Goal: Information Seeking & Learning: Check status

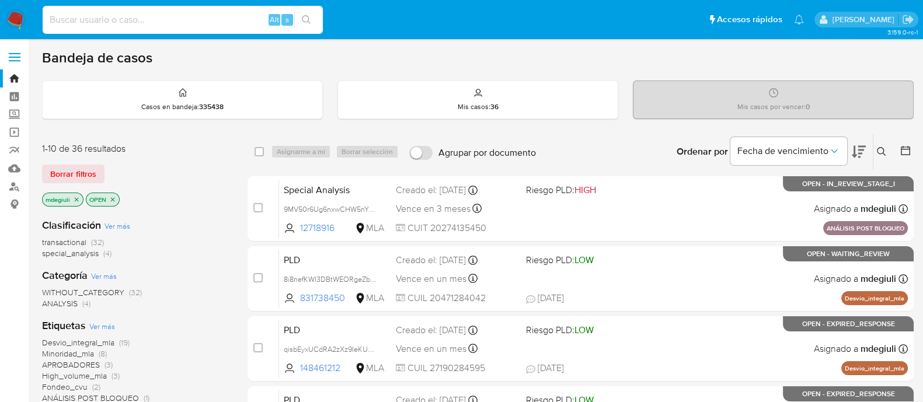
click at [114, 18] on input at bounding box center [183, 19] width 280 height 15
paste input "419617206"
type input "41961720"
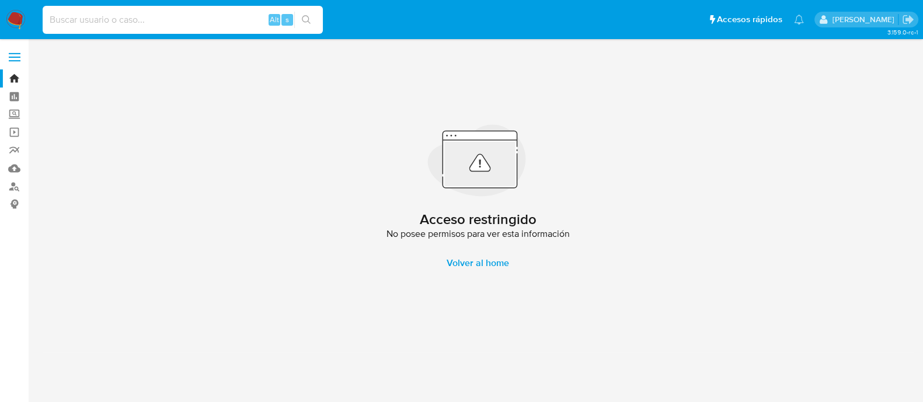
click at [109, 16] on input at bounding box center [183, 19] width 280 height 15
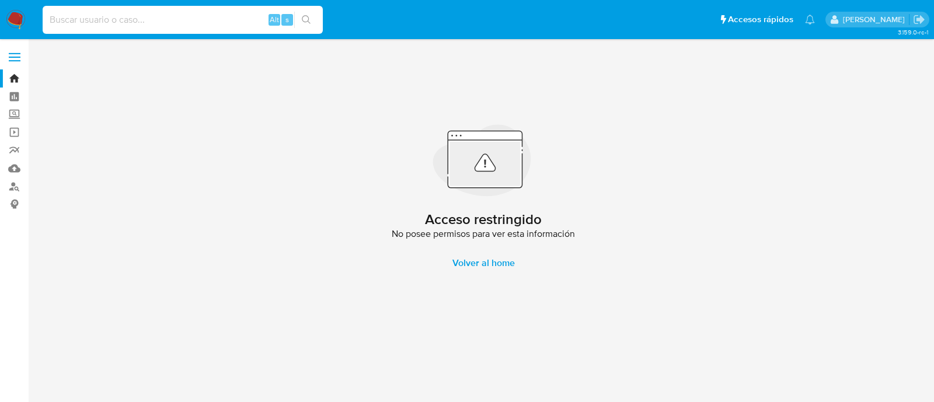
click at [108, 17] on input at bounding box center [183, 19] width 280 height 15
type input "419617206"
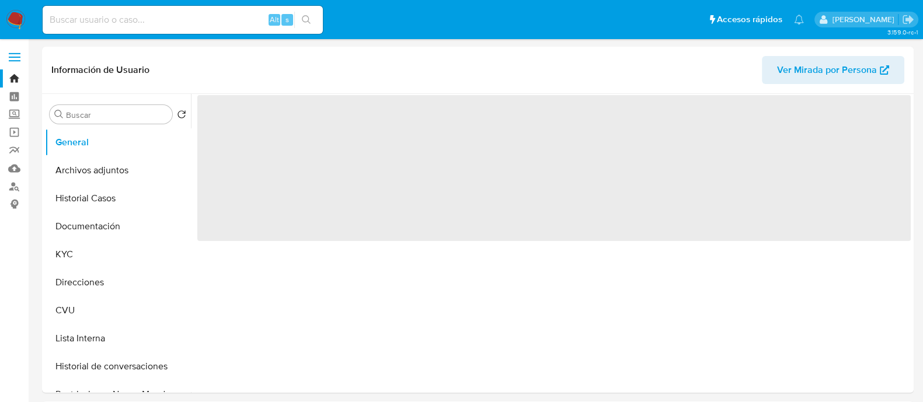
select select "10"
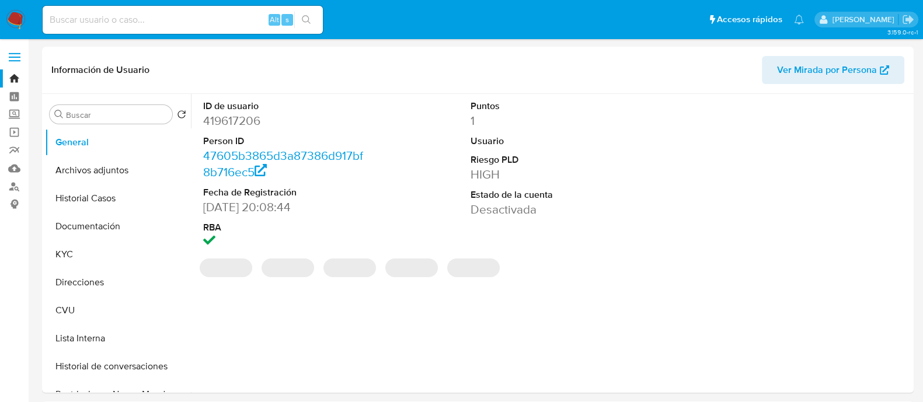
click at [173, 11] on div "Alt s" at bounding box center [183, 20] width 280 height 28
click at [162, 20] on input at bounding box center [183, 19] width 280 height 15
paste input "419617206"
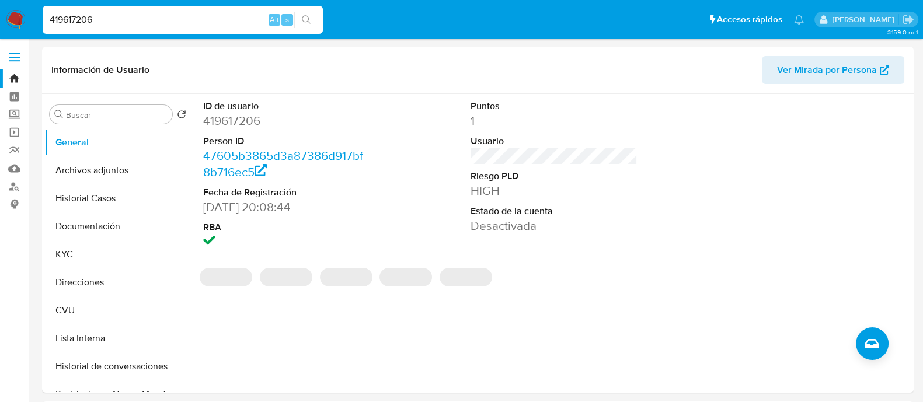
type input "419617206"
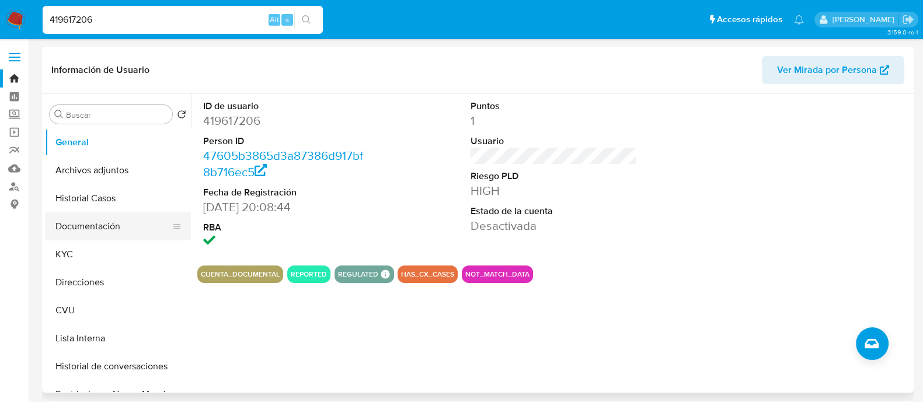
click at [113, 228] on button "Documentación" at bounding box center [113, 226] width 137 height 28
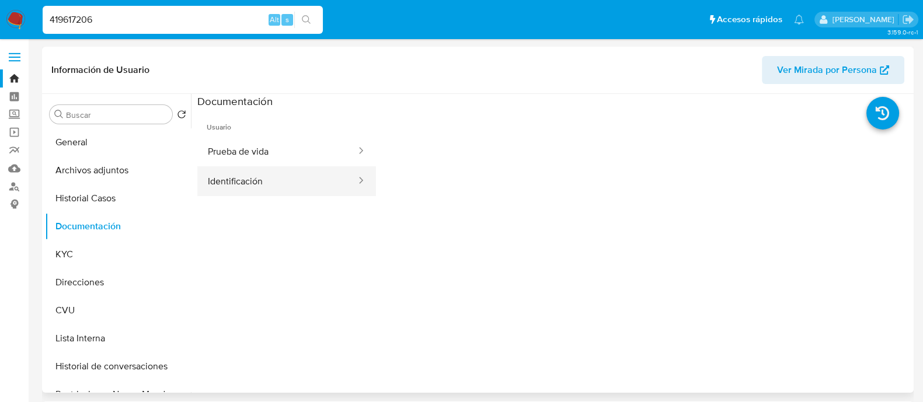
click at [222, 185] on button "Identificación" at bounding box center [277, 181] width 160 height 30
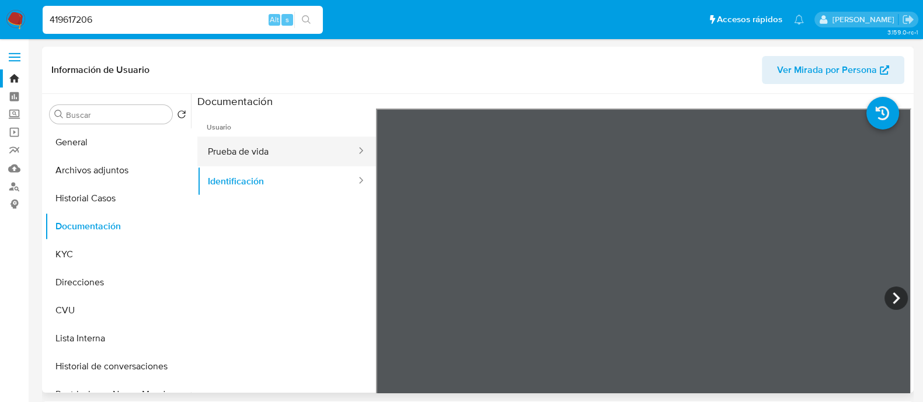
click at [226, 148] on button "Prueba de vida" at bounding box center [277, 152] width 160 height 30
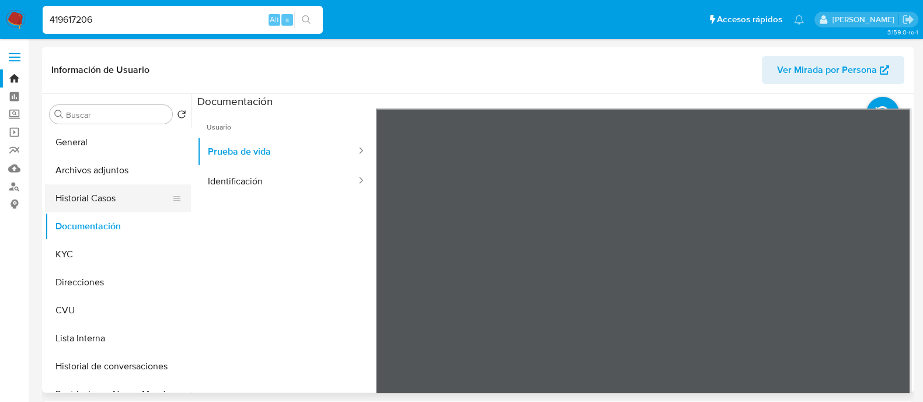
click at [101, 187] on button "Historial Casos" at bounding box center [113, 198] width 137 height 28
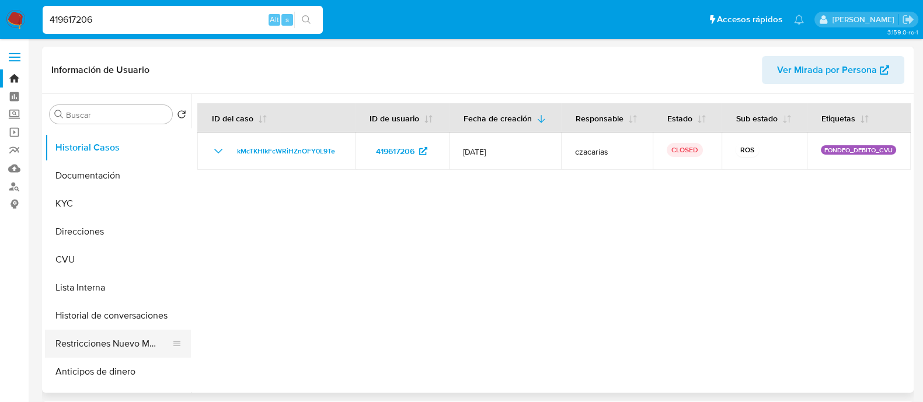
scroll to position [72, 0]
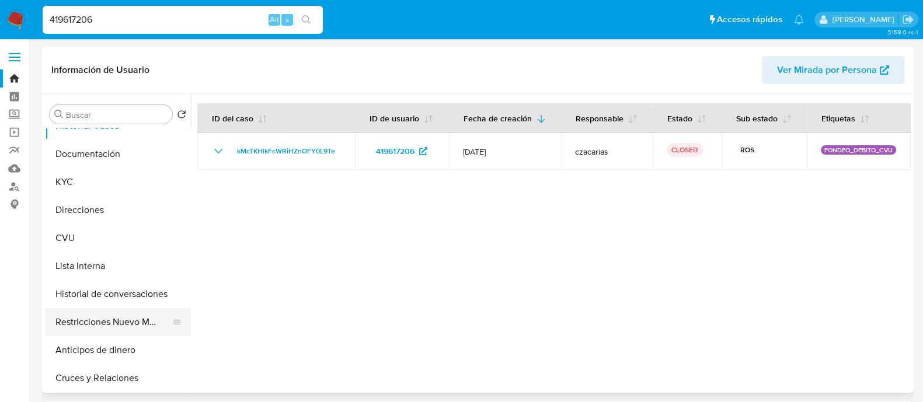
click at [132, 323] on button "Restricciones Nuevo Mundo" at bounding box center [113, 322] width 137 height 28
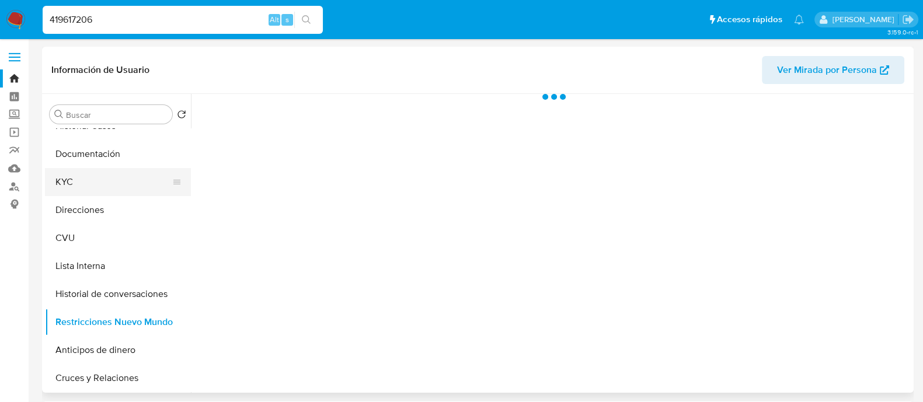
scroll to position [0, 0]
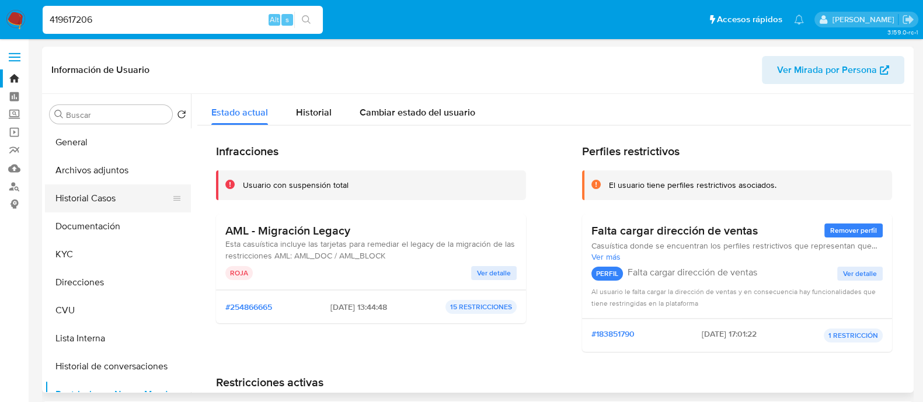
click at [106, 199] on button "Historial Casos" at bounding box center [113, 198] width 137 height 28
